Goal: Task Accomplishment & Management: Manage account settings

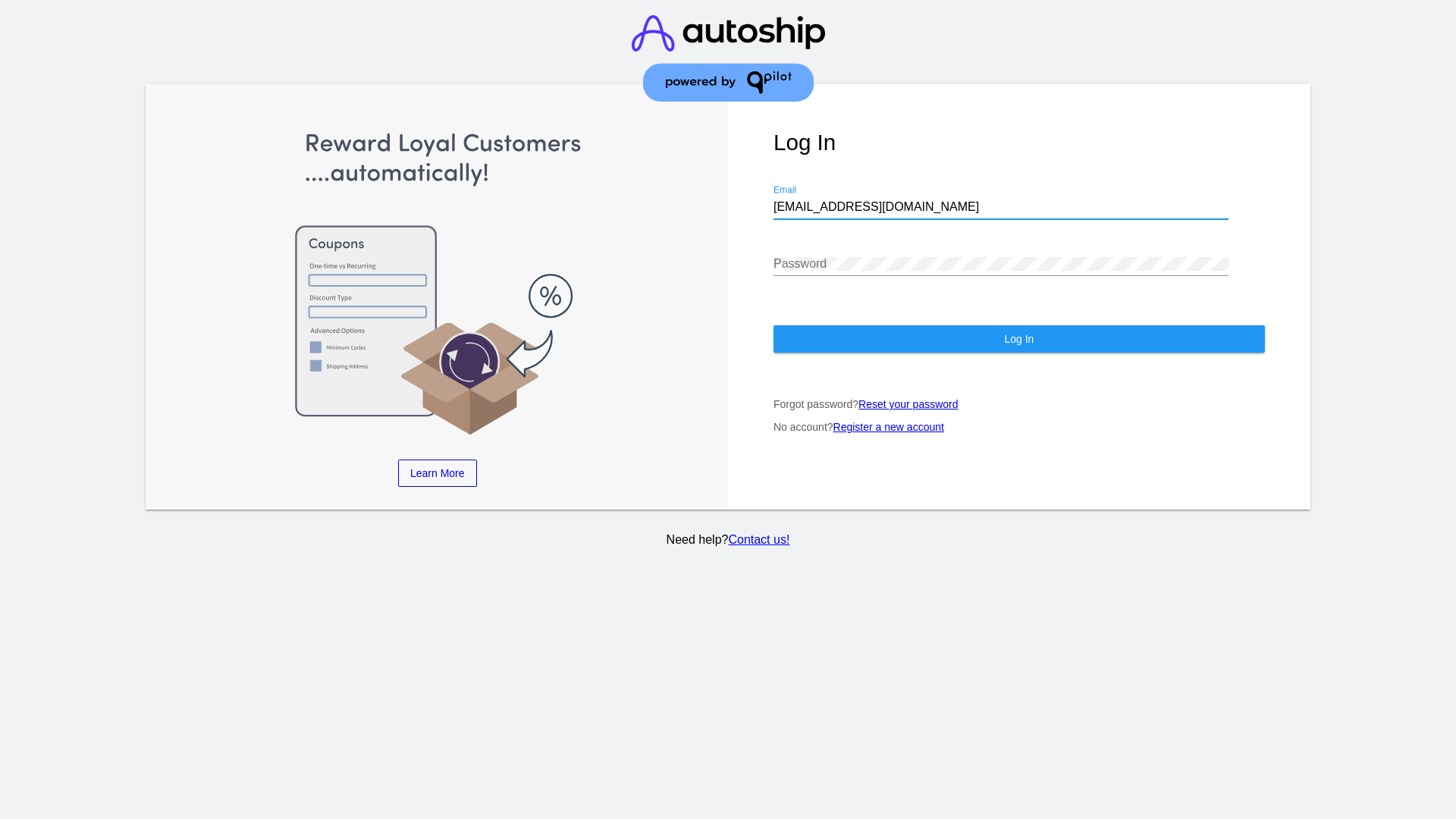
type input "[EMAIL_ADDRESS][DOMAIN_NAME]"
click at [1019, 339] on span "Log In" at bounding box center [1019, 339] width 30 height 12
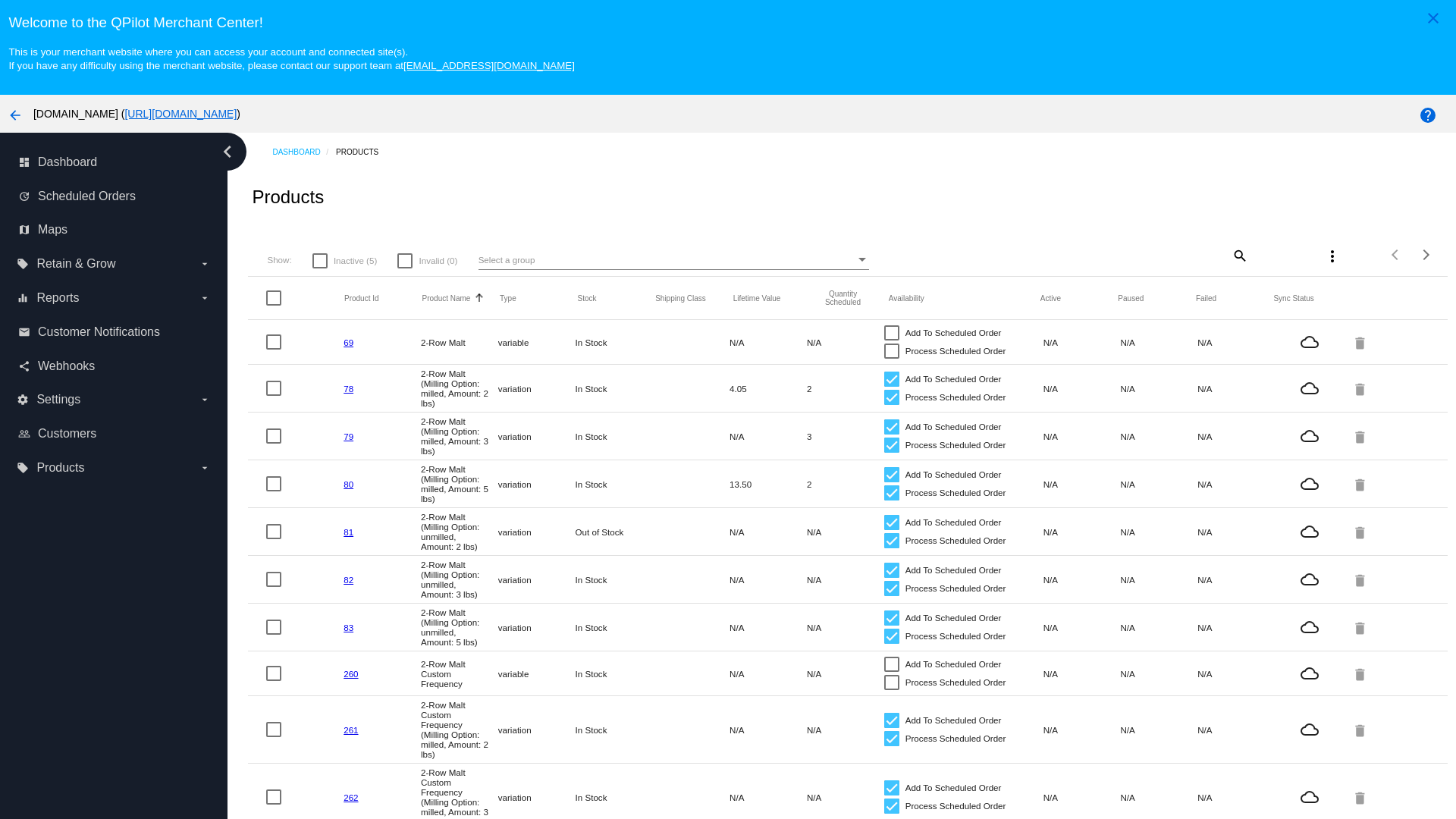
click at [344, 260] on span "Inactive (5)" at bounding box center [355, 261] width 43 height 18
click at [320, 268] on input "Inactive (5)" at bounding box center [319, 268] width 1 height 1
checkbox input "true"
click at [1239, 255] on mat-icon "search" at bounding box center [1239, 255] width 18 height 24
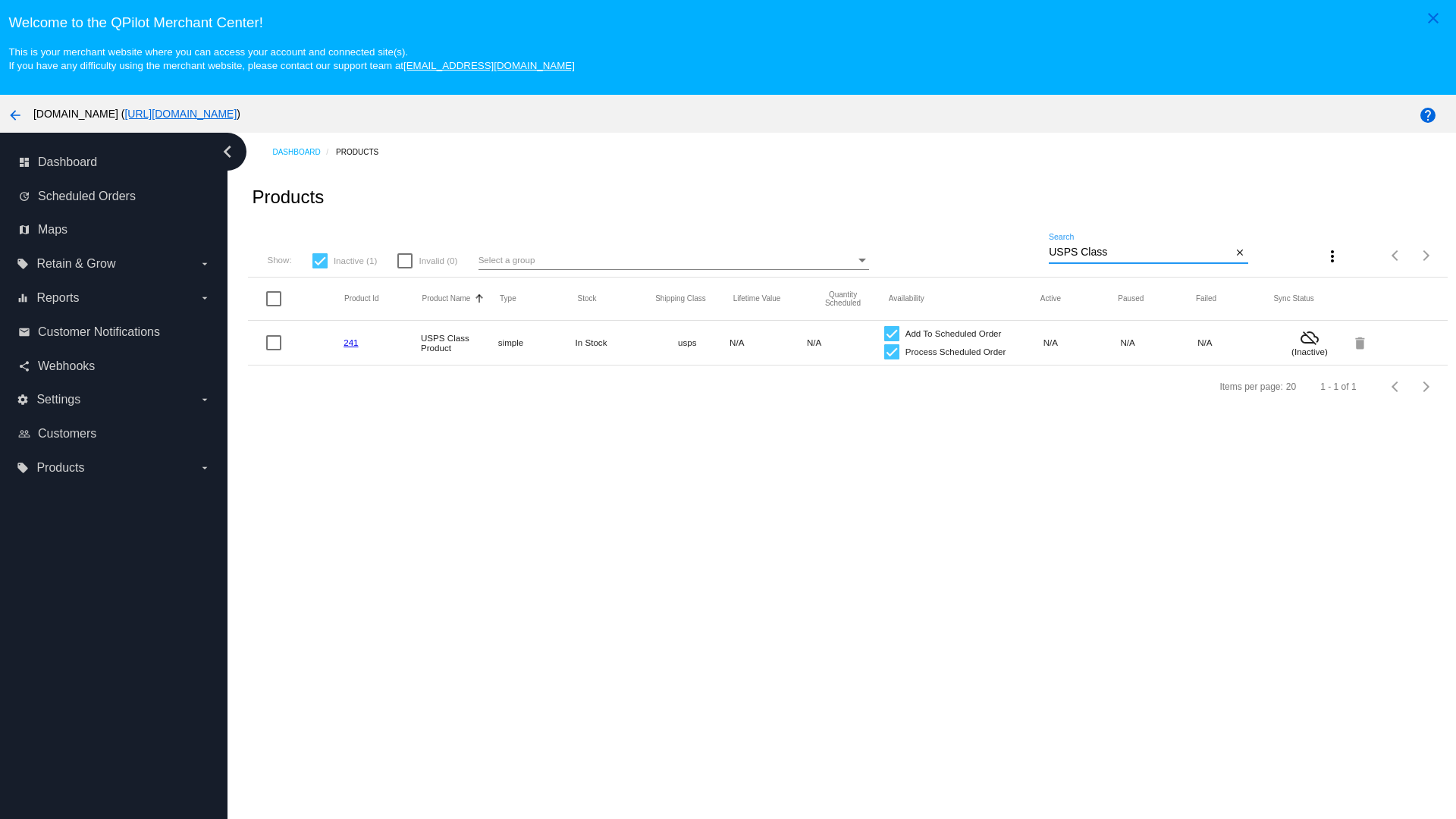
type input "Variable Enable"
